Goal: Information Seeking & Learning: Check status

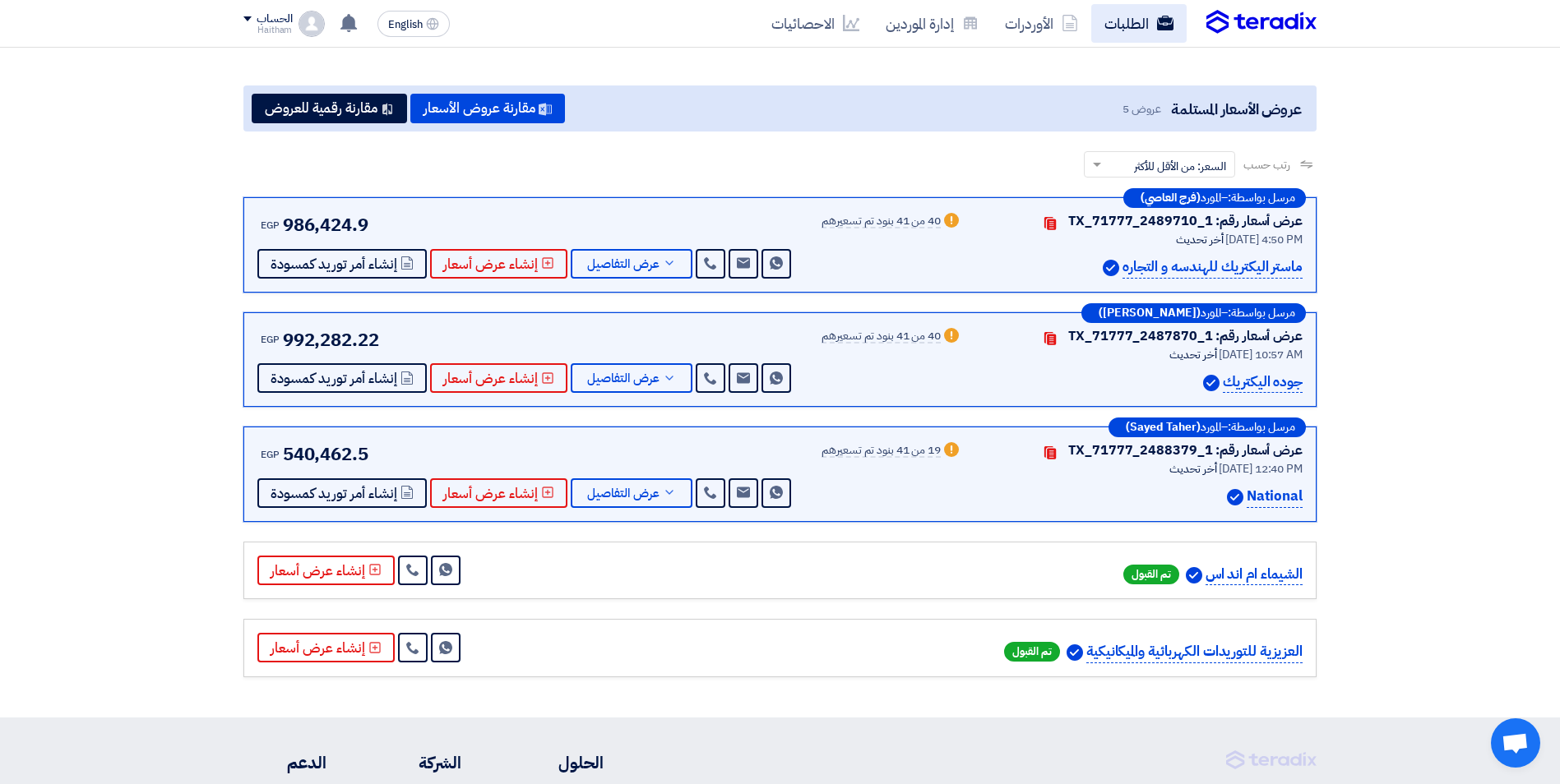
click at [1131, 28] on link "الطلبات" at bounding box center [1139, 23] width 95 height 38
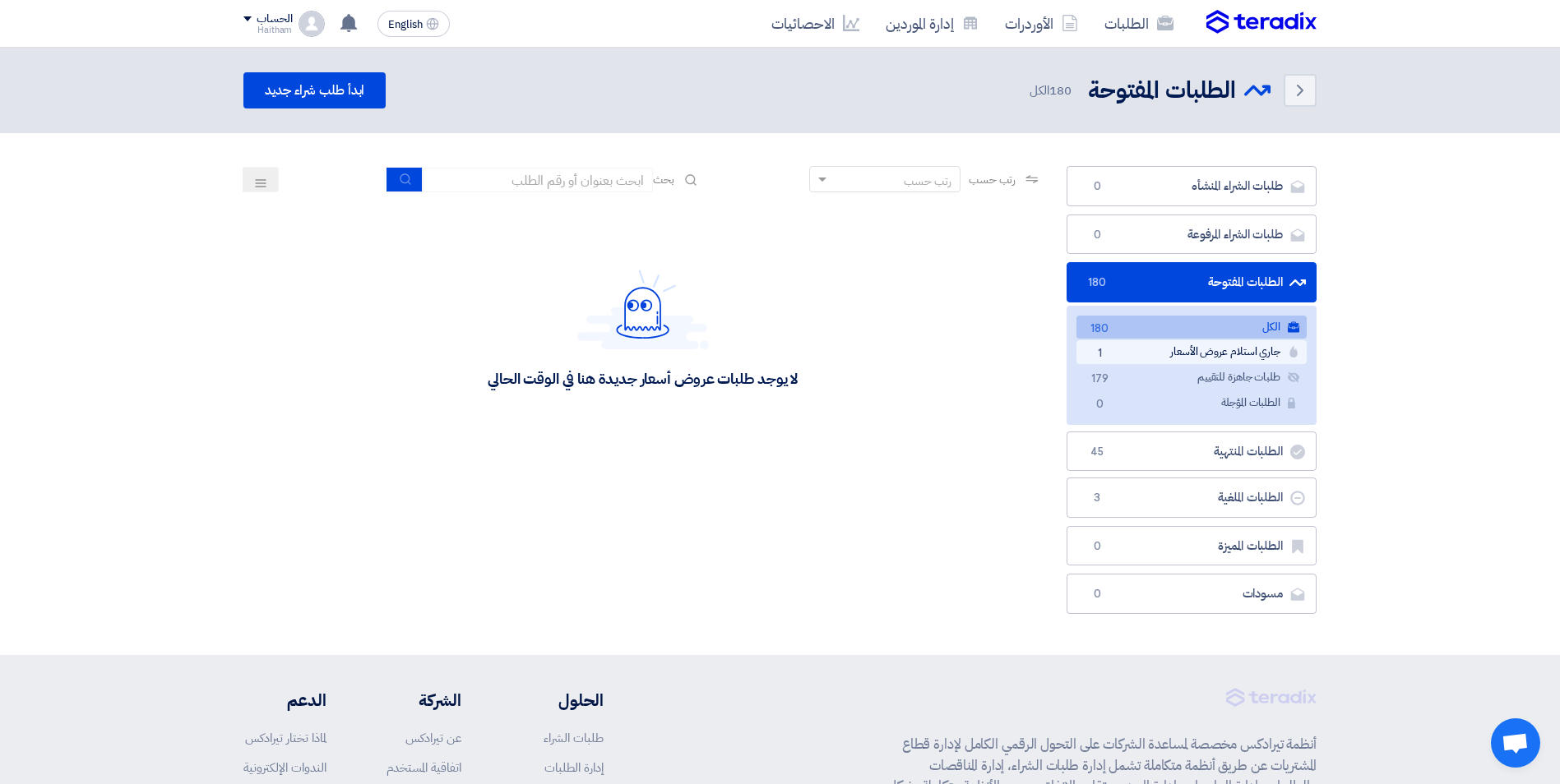
click at [1261, 351] on link "جاري استلام عروض الأسعار جاري استلام عروض الأسعار 1" at bounding box center [1192, 352] width 230 height 24
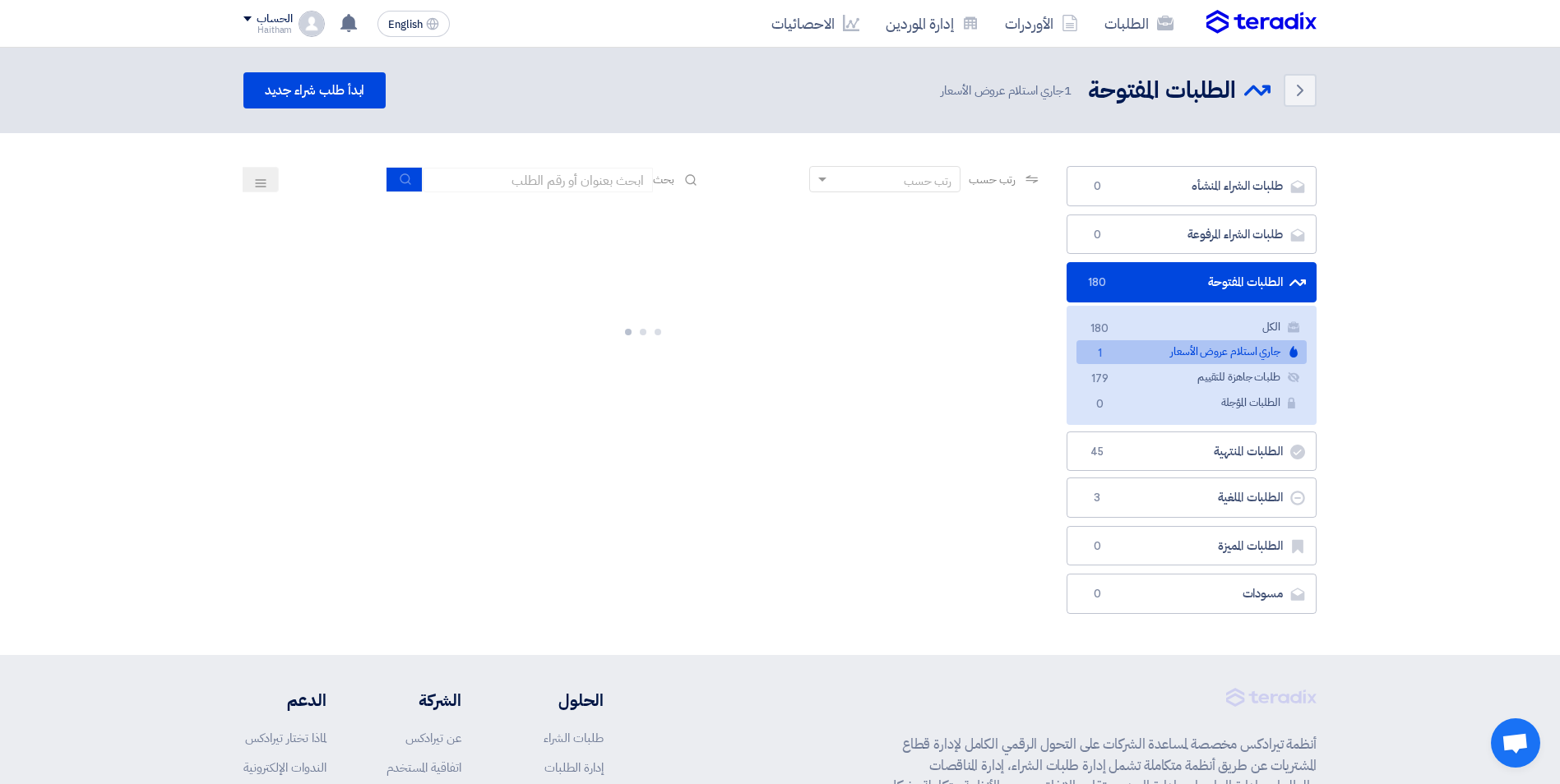
click at [1165, 360] on link "جاري استلام عروض الأسعار جاري استلام عروض الأسعار 1" at bounding box center [1192, 352] width 230 height 24
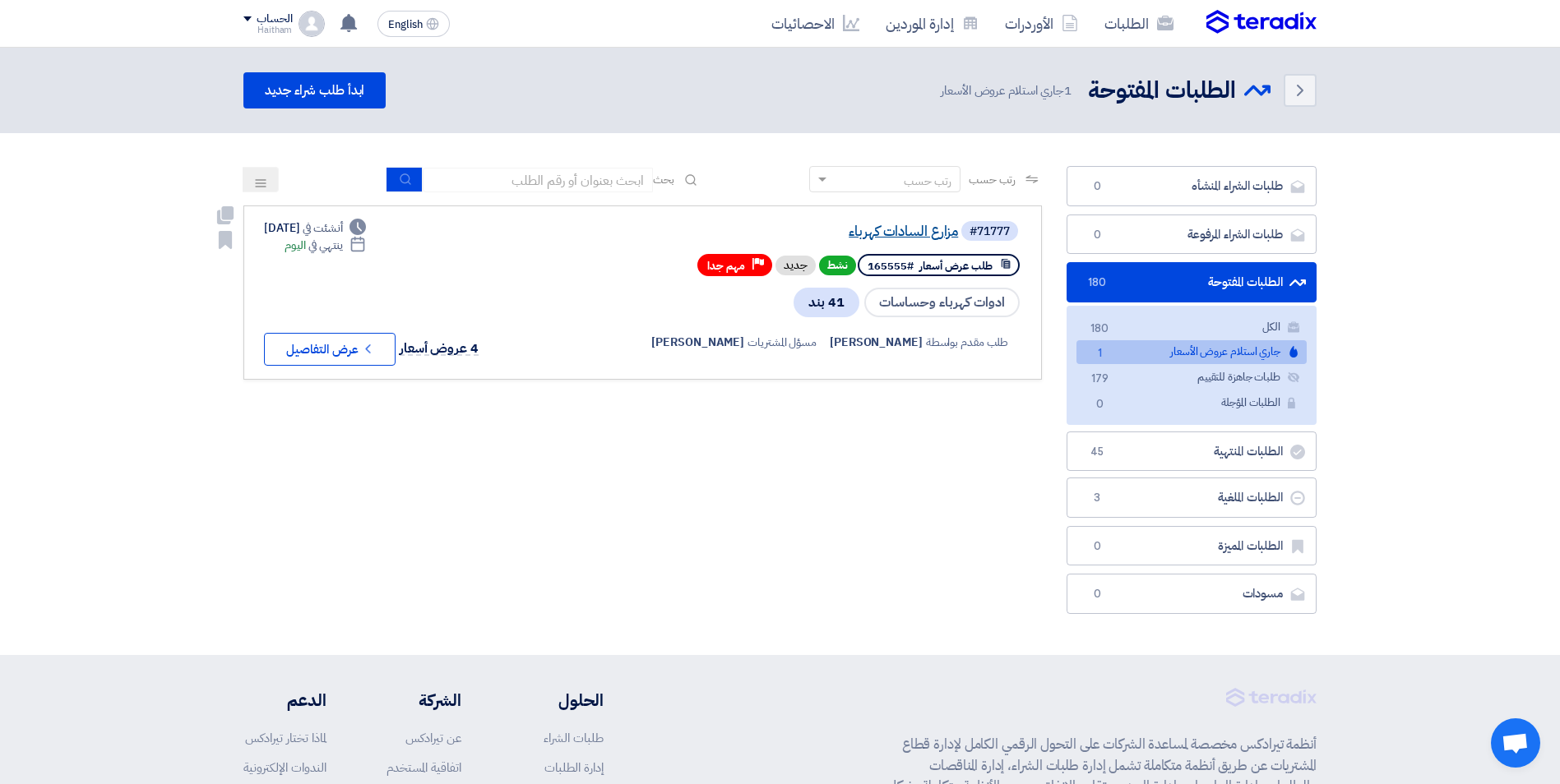
click at [919, 236] on link "مزارع السادات كهرباء" at bounding box center [794, 231] width 329 height 14
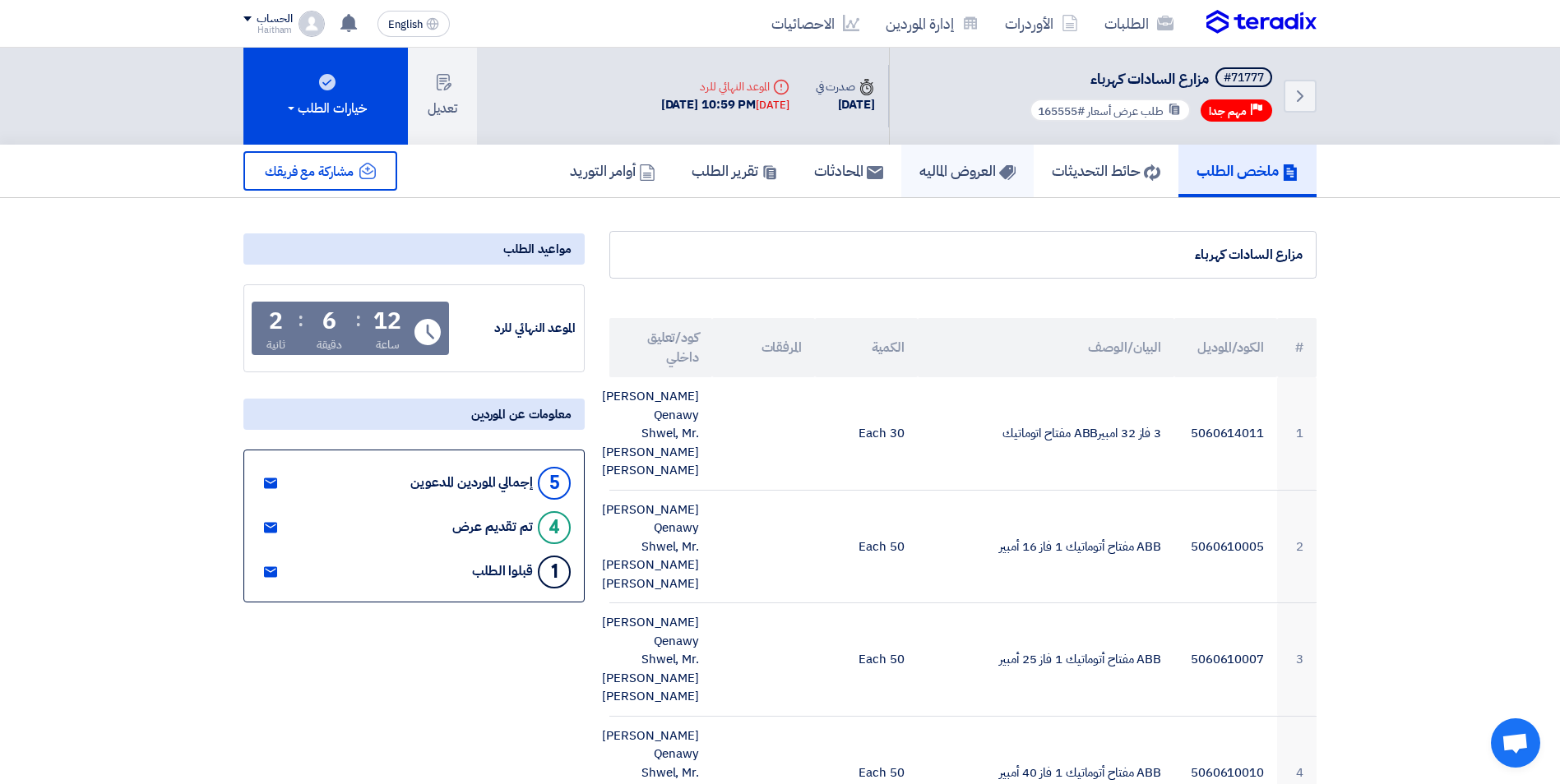
click at [971, 173] on h5 "العروض الماليه" at bounding box center [968, 170] width 96 height 19
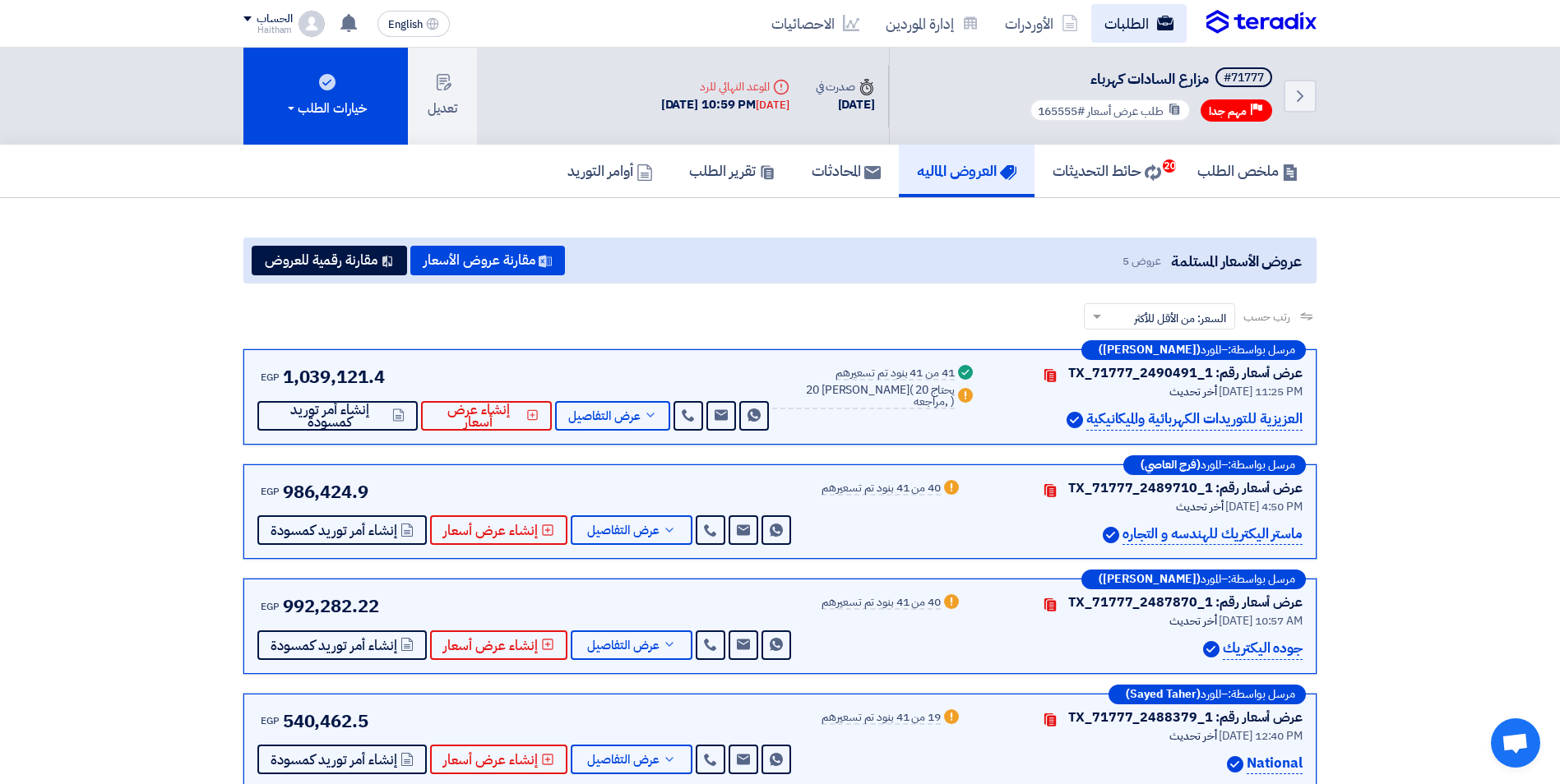
click at [1126, 22] on link "الطلبات" at bounding box center [1139, 23] width 95 height 38
